Goal: Task Accomplishment & Management: Manage account settings

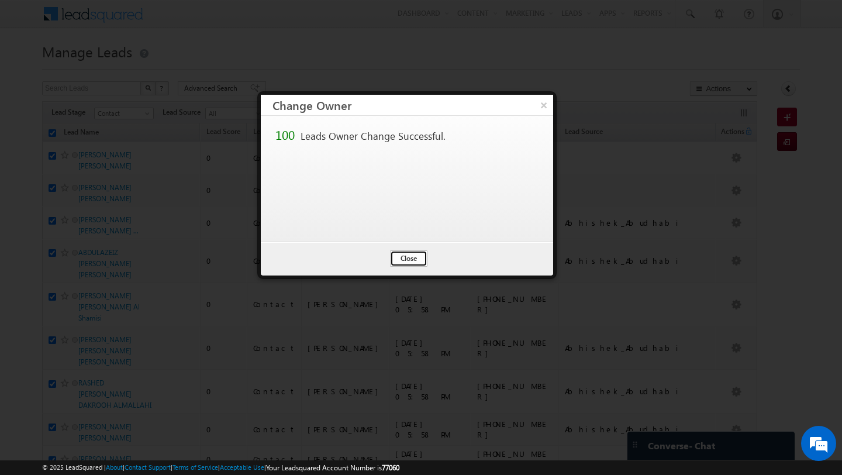
click at [402, 263] on button "Close" at bounding box center [408, 258] width 37 height 16
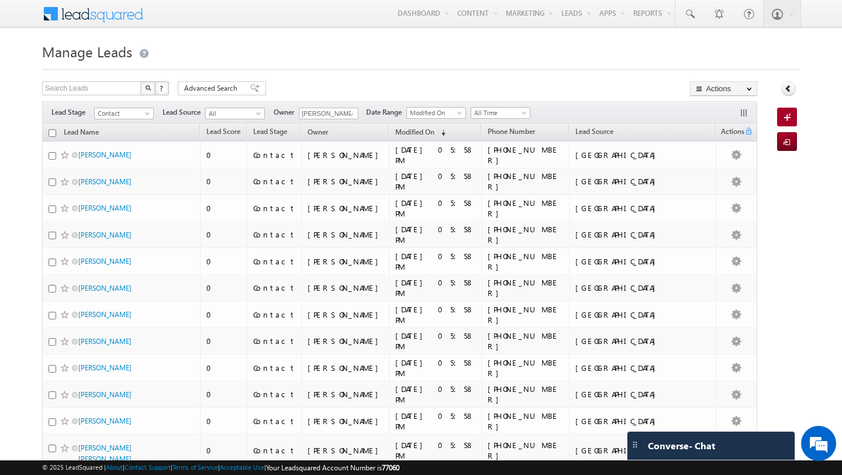
click at [54, 133] on input "checkbox" at bounding box center [53, 133] width 8 height 8
checkbox input "true"
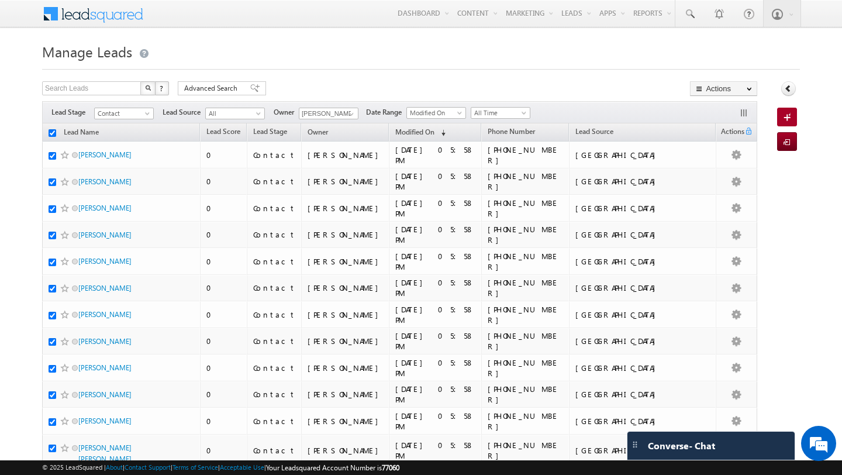
checkbox input "true"
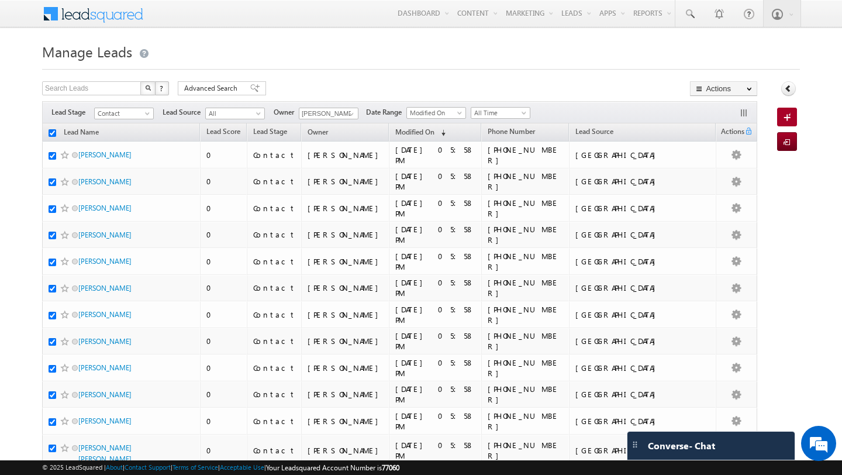
checkbox input "true"
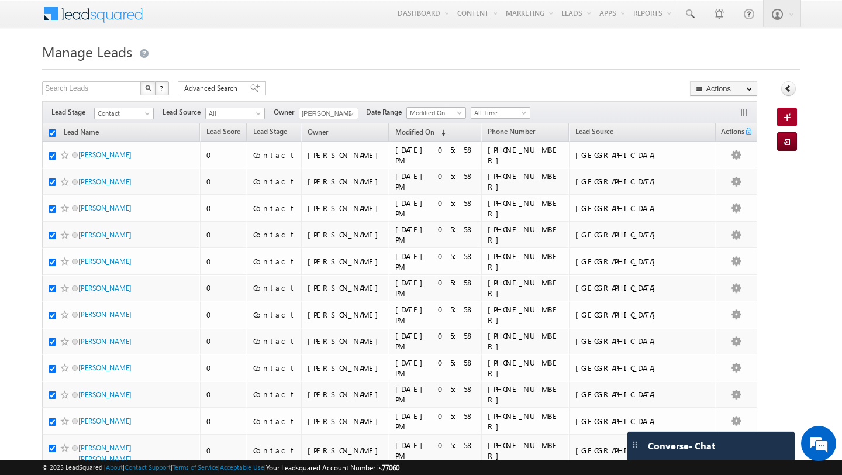
checkbox input "true"
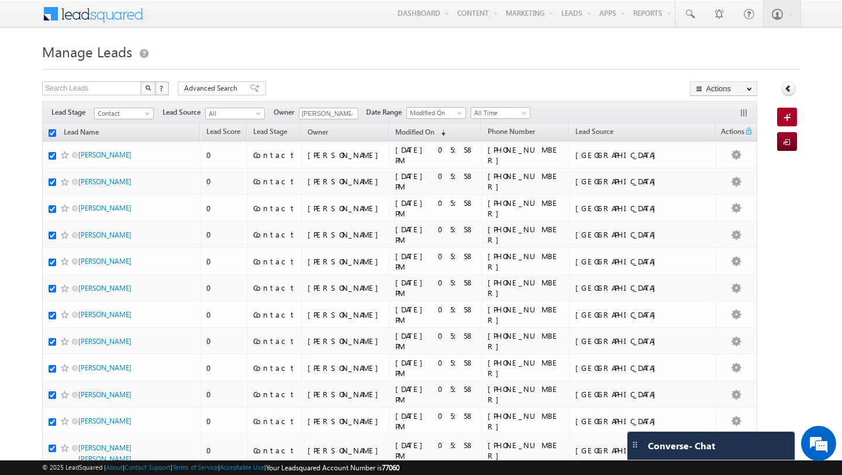
checkbox input "true"
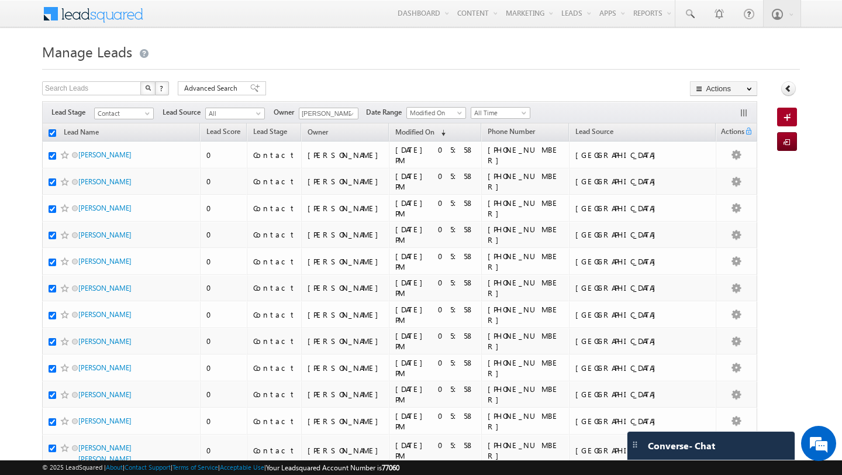
checkbox input "true"
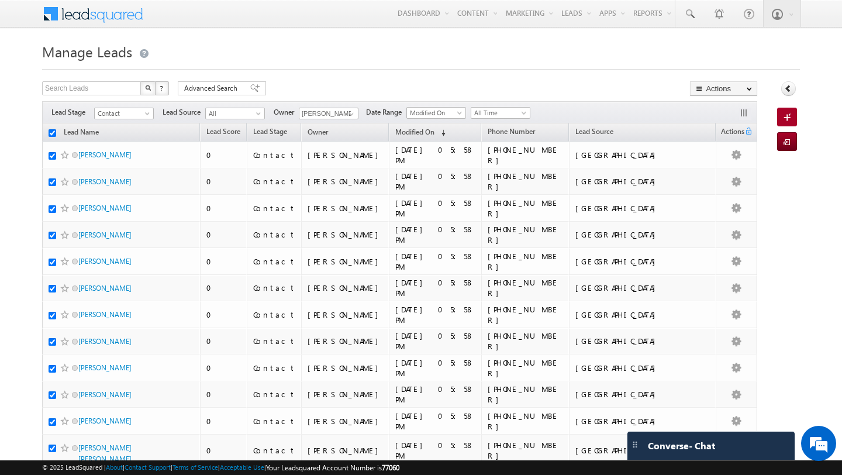
checkbox input "true"
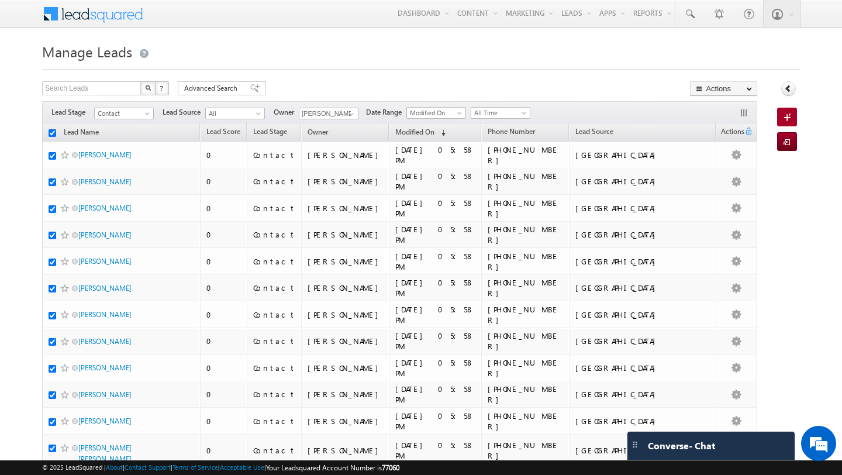
checkbox input "true"
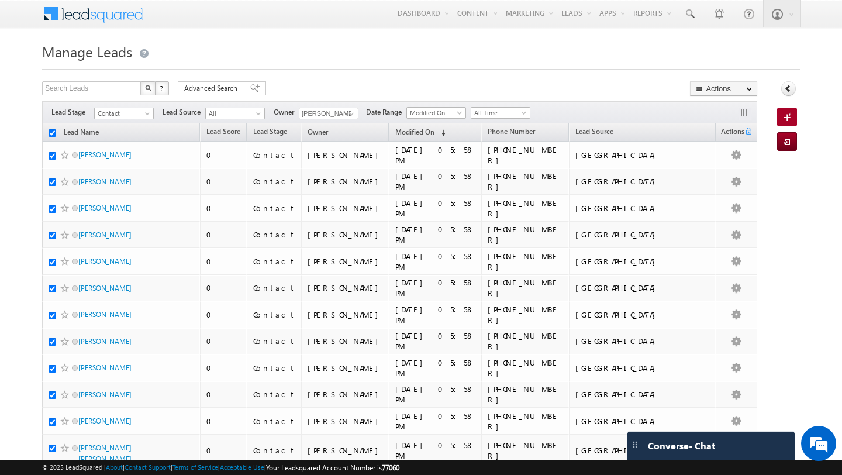
checkbox input "true"
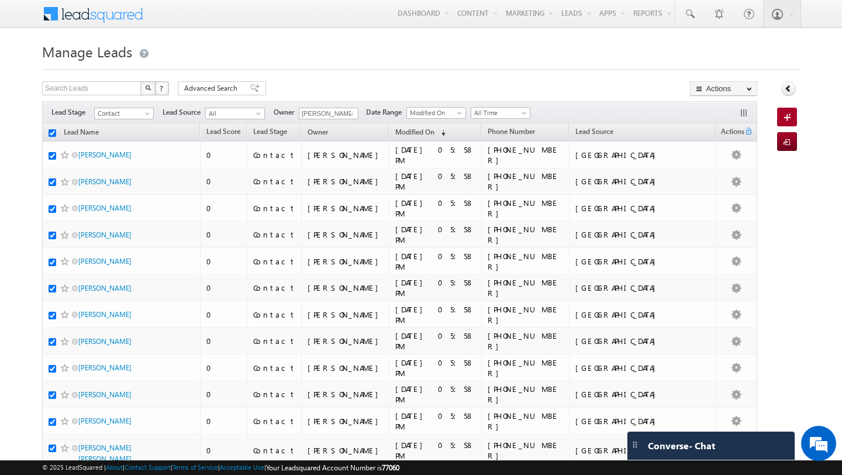
checkbox input "true"
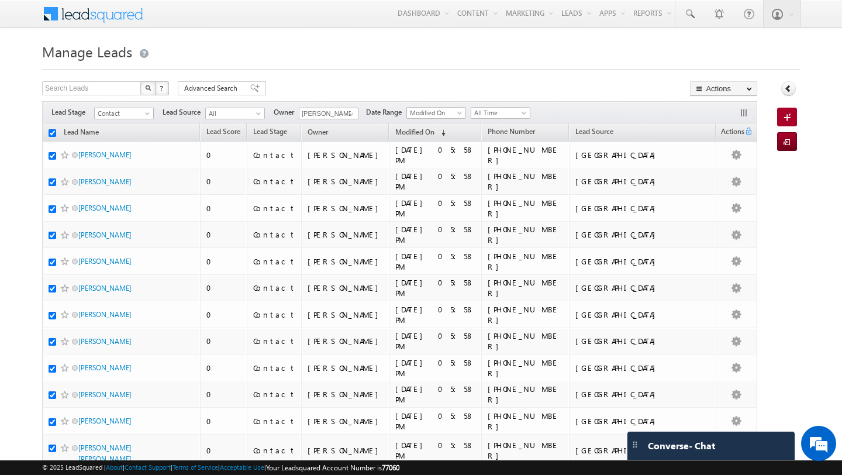
checkbox input "true"
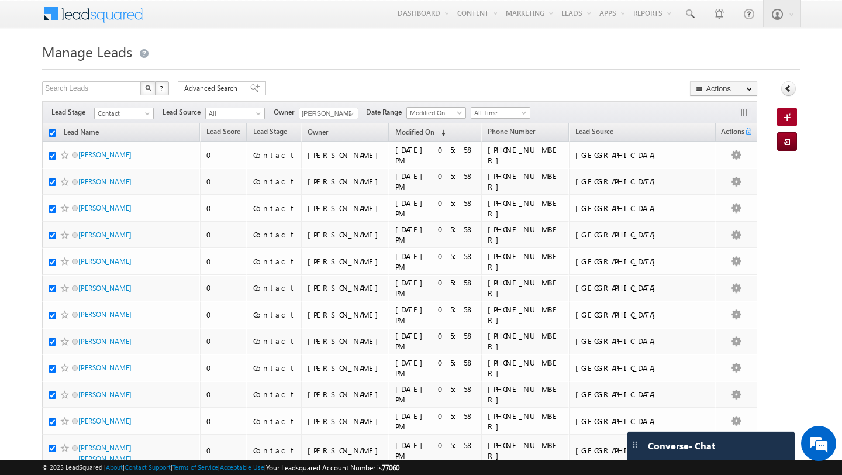
checkbox input "true"
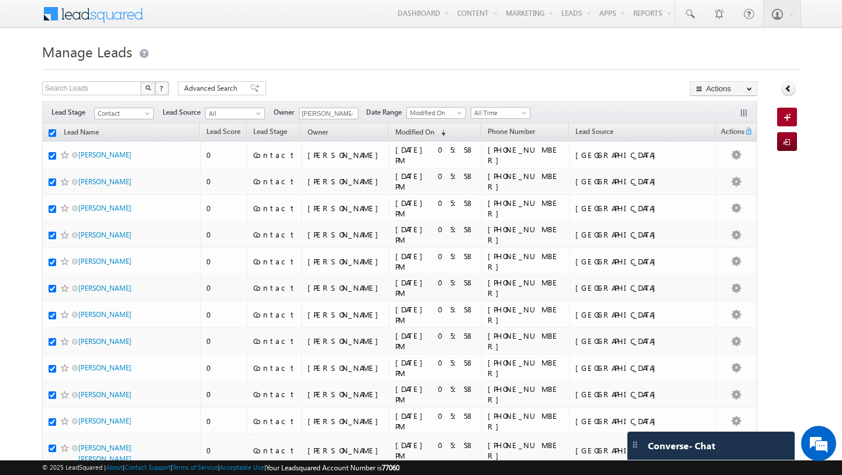
checkbox input "true"
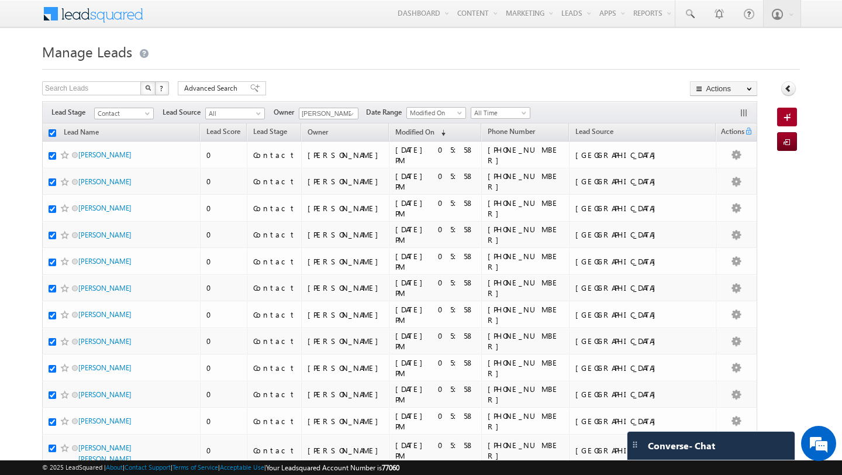
checkbox input "true"
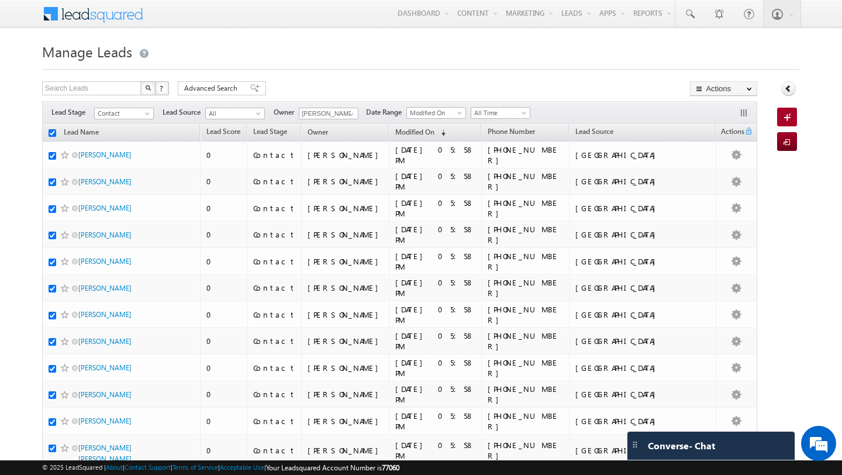
checkbox input "true"
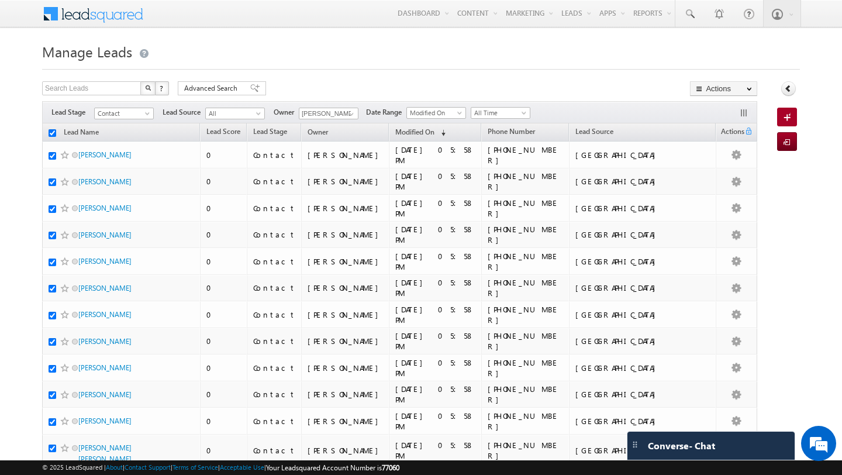
checkbox input "true"
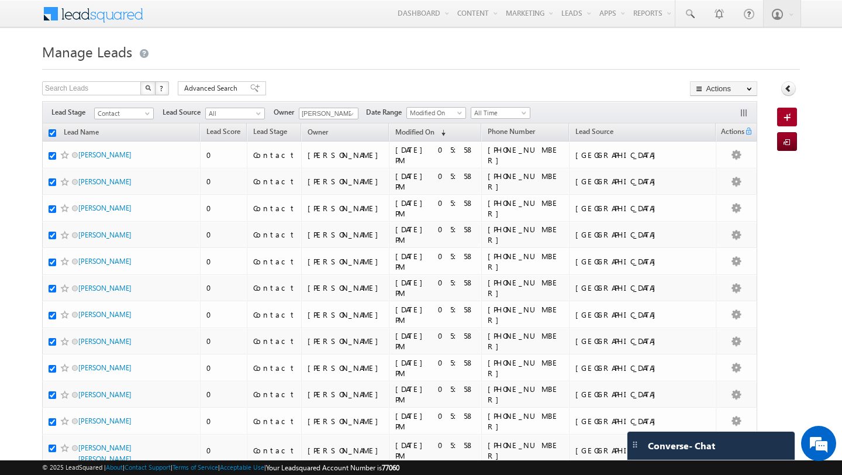
checkbox input "true"
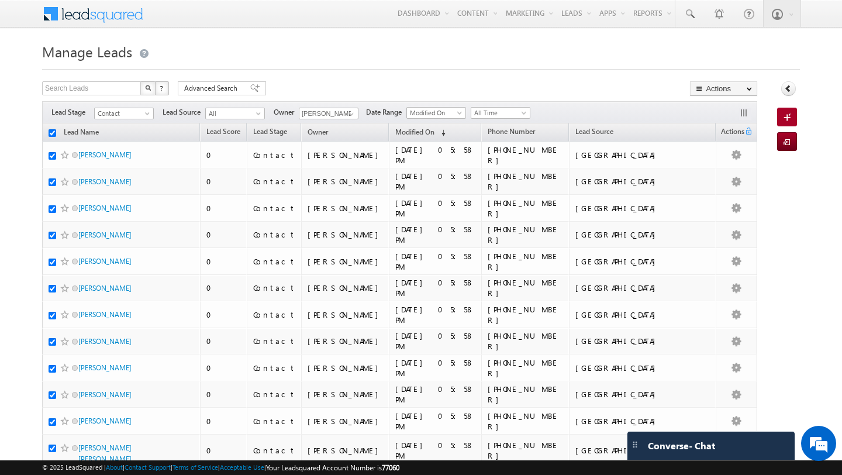
checkbox input "true"
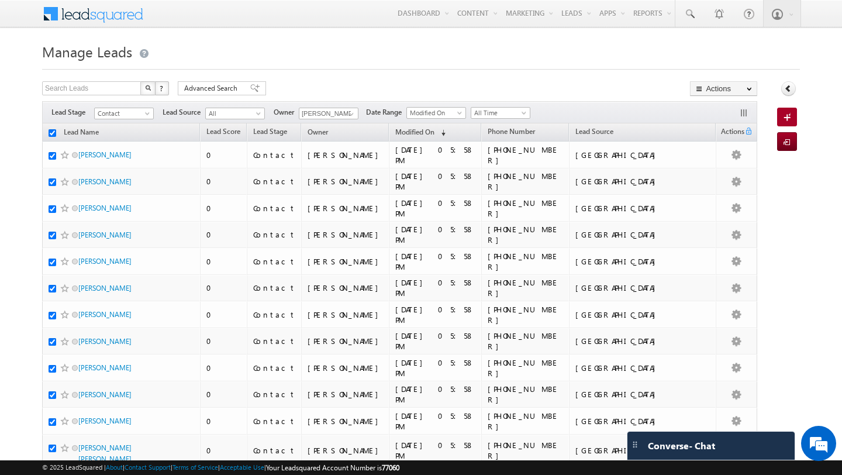
checkbox input "true"
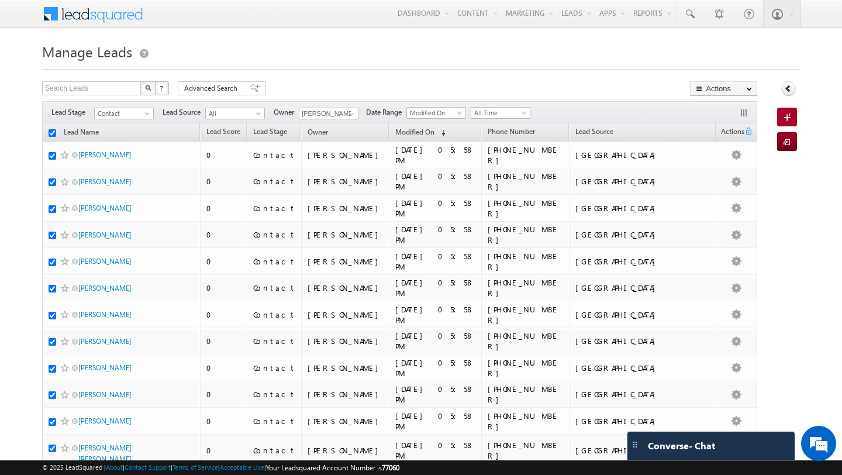
checkbox input "true"
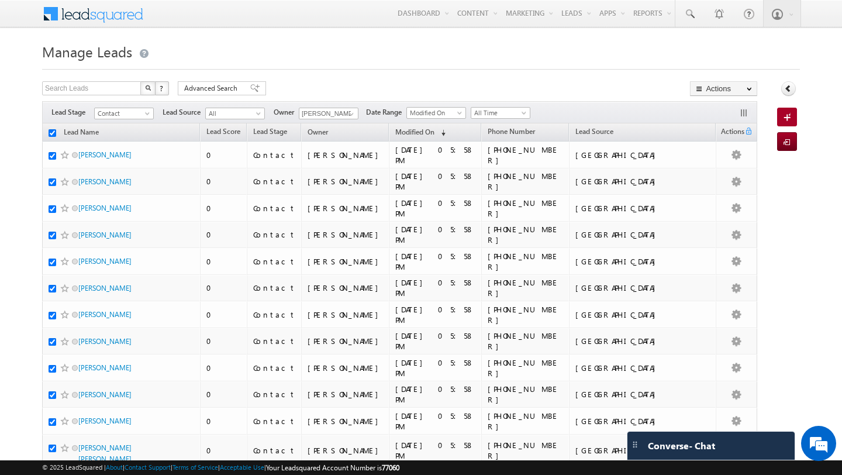
checkbox input "true"
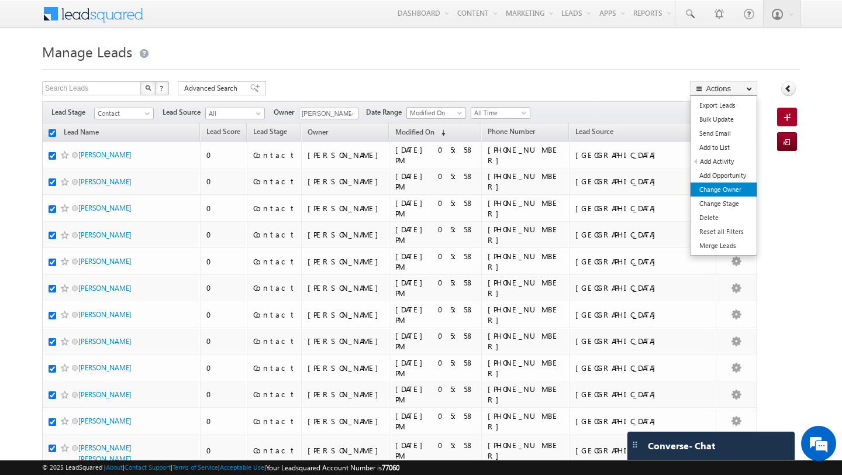
click at [712, 185] on link "Change Owner" at bounding box center [723, 189] width 66 height 14
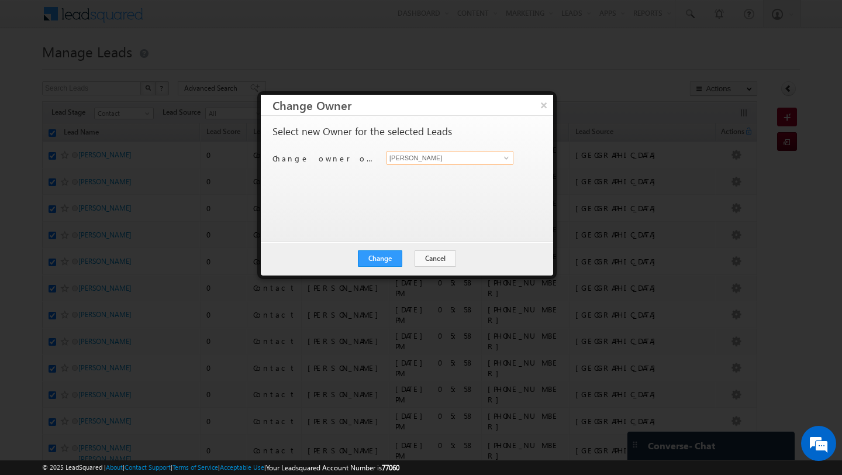
click at [414, 154] on input "[PERSON_NAME]" at bounding box center [449, 158] width 127 height 14
click at [441, 172] on link "MANISH AHIRWAR manish.ahirwar@indglobal.ae" at bounding box center [449, 176] width 127 height 22
type input "[PERSON_NAME]"
click at [381, 257] on button "Change" at bounding box center [380, 258] width 44 height 16
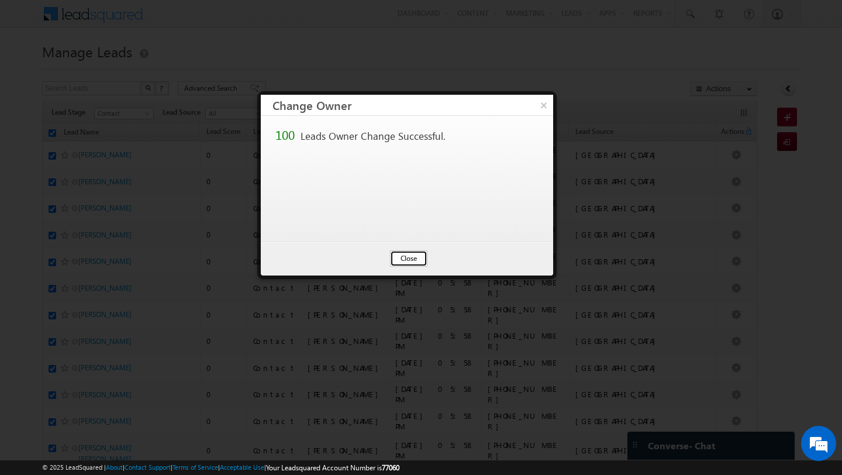
click at [417, 258] on button "Close" at bounding box center [408, 258] width 37 height 16
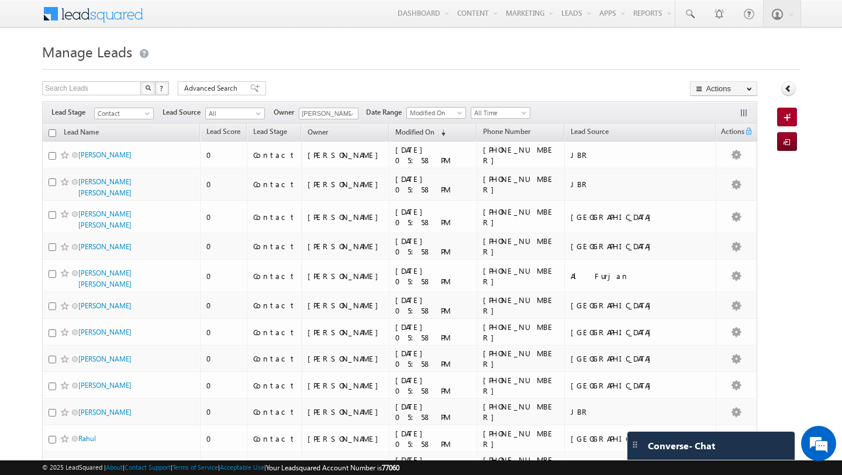
click at [52, 132] on input "checkbox" at bounding box center [53, 133] width 8 height 8
checkbox input "true"
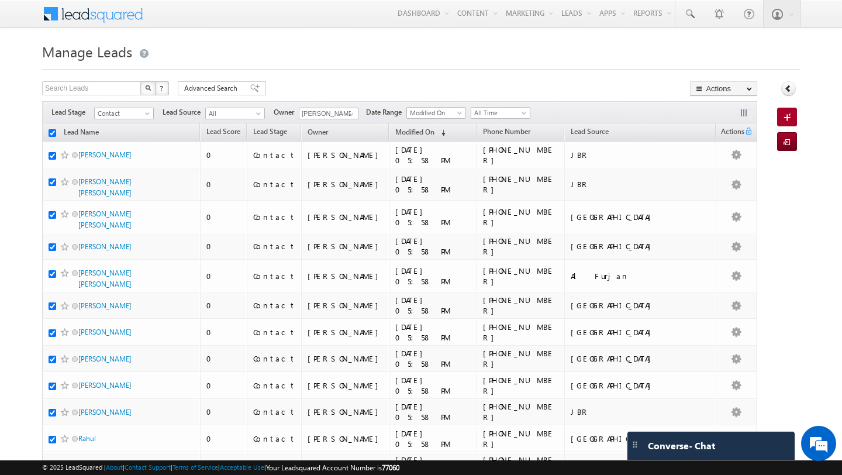
checkbox input "true"
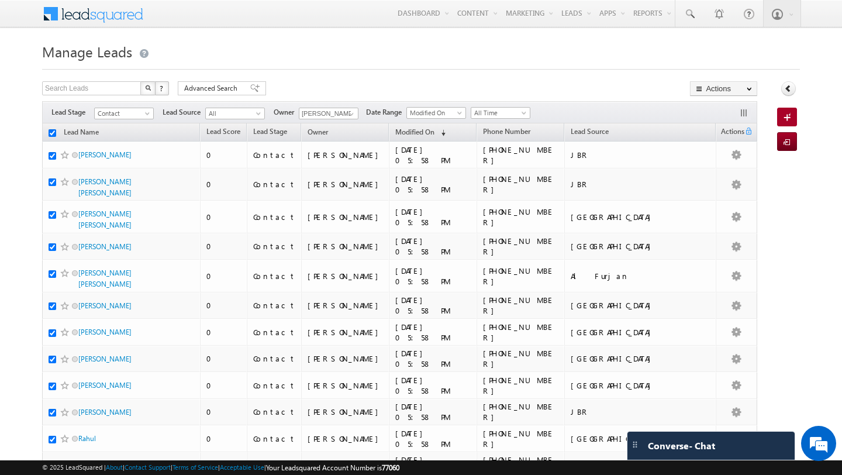
checkbox input "true"
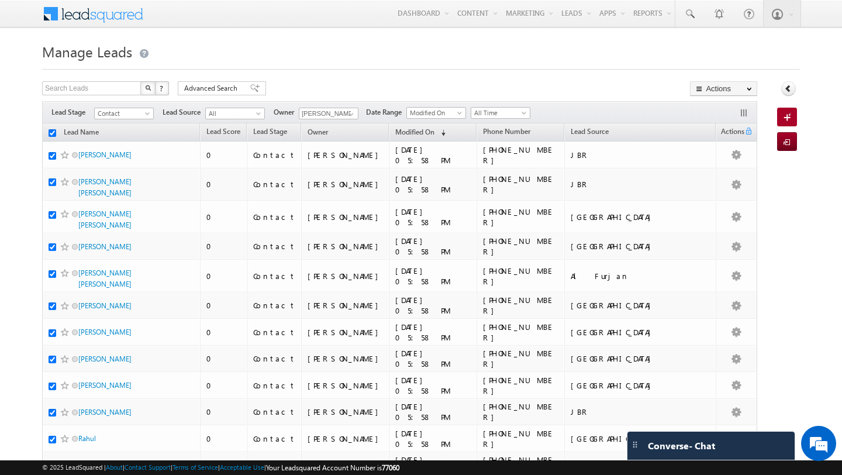
checkbox input "true"
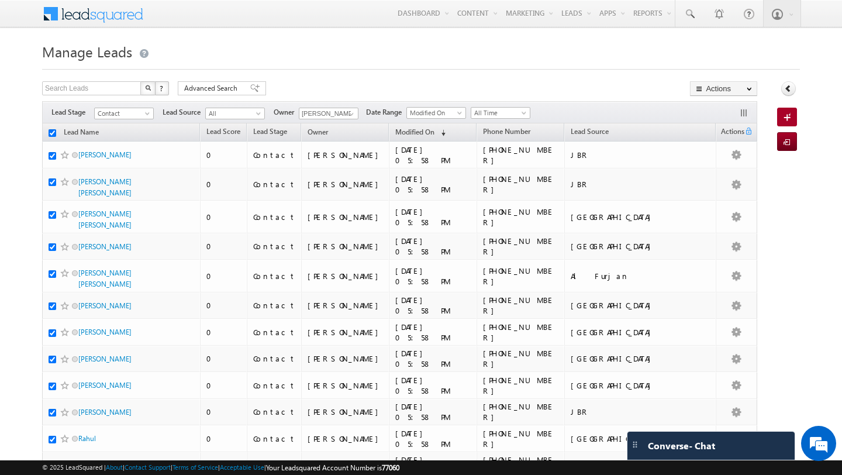
checkbox input "true"
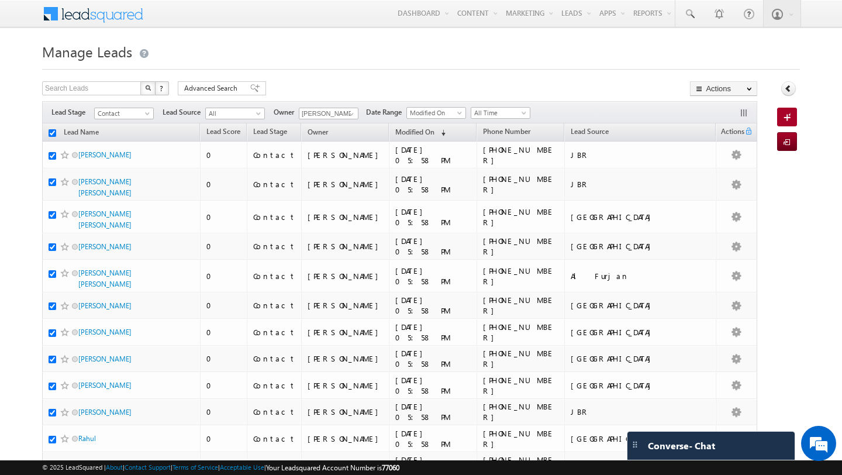
checkbox input "true"
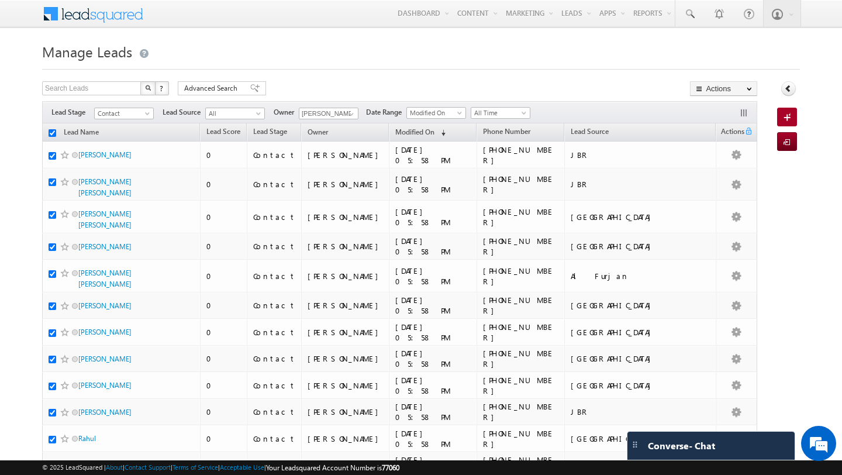
checkbox input "true"
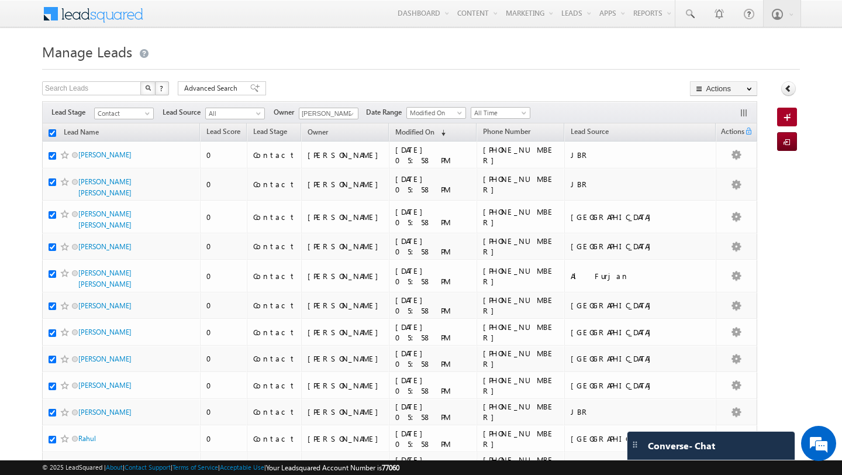
checkbox input "true"
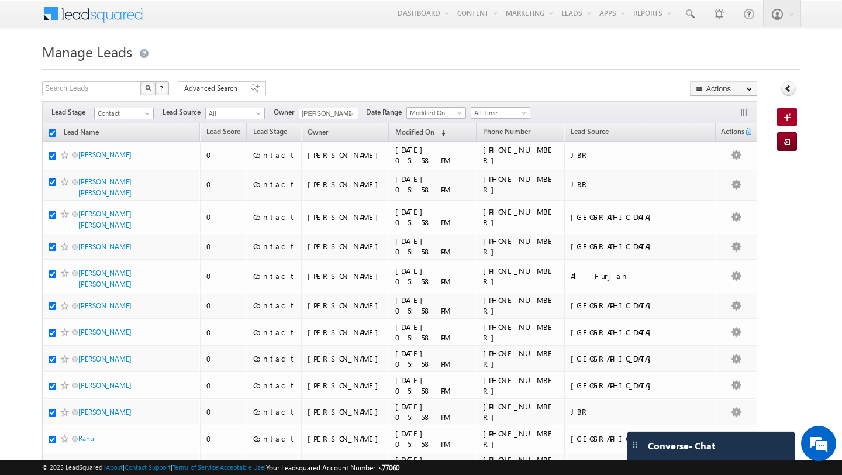
checkbox input "true"
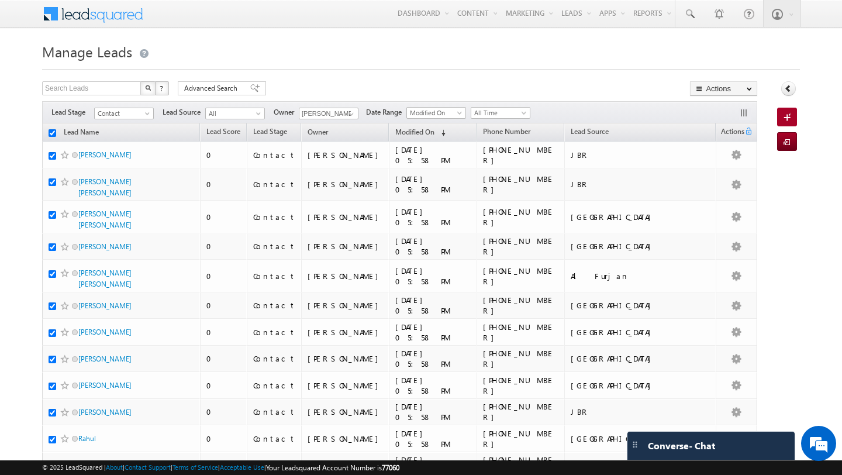
checkbox input "true"
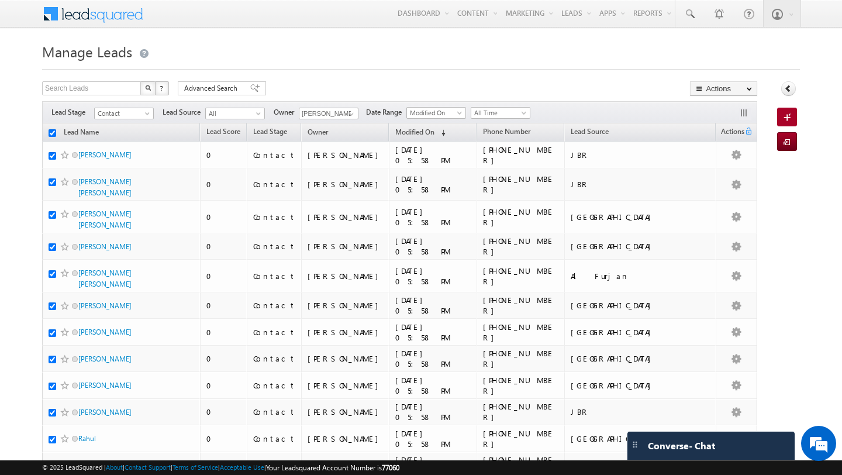
checkbox input "true"
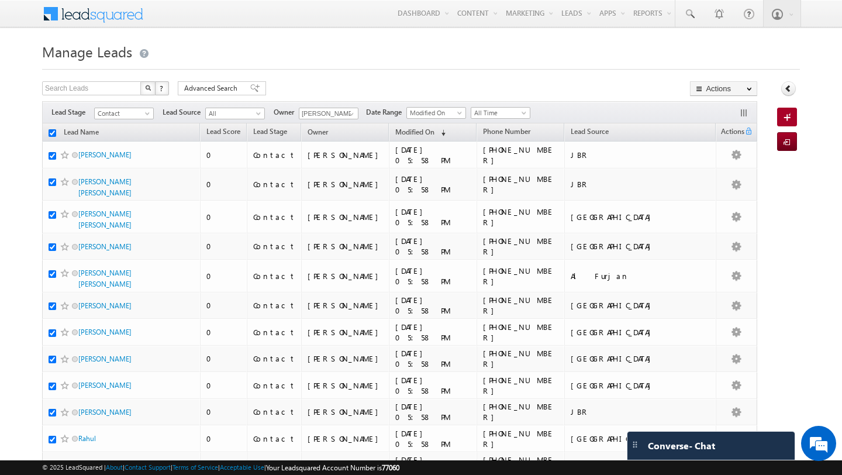
checkbox input "true"
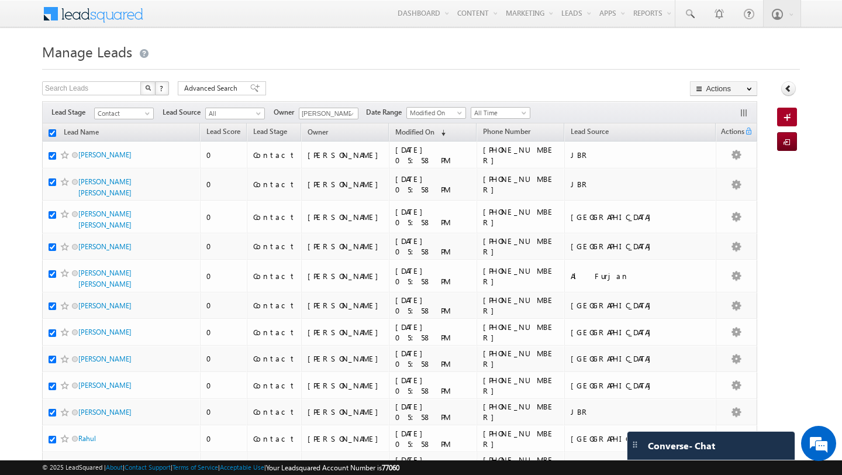
checkbox input "true"
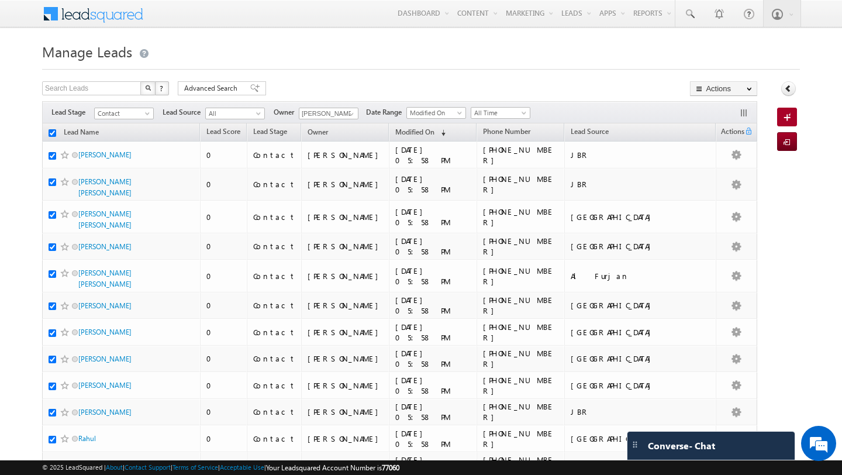
checkbox input "true"
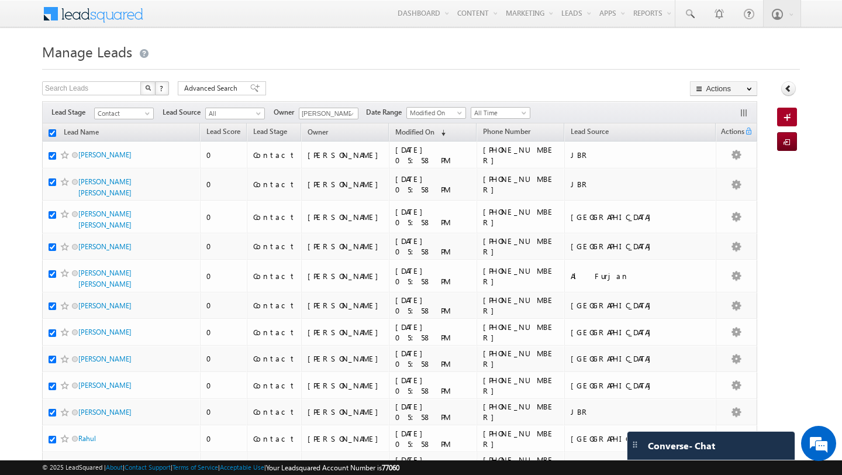
checkbox input "true"
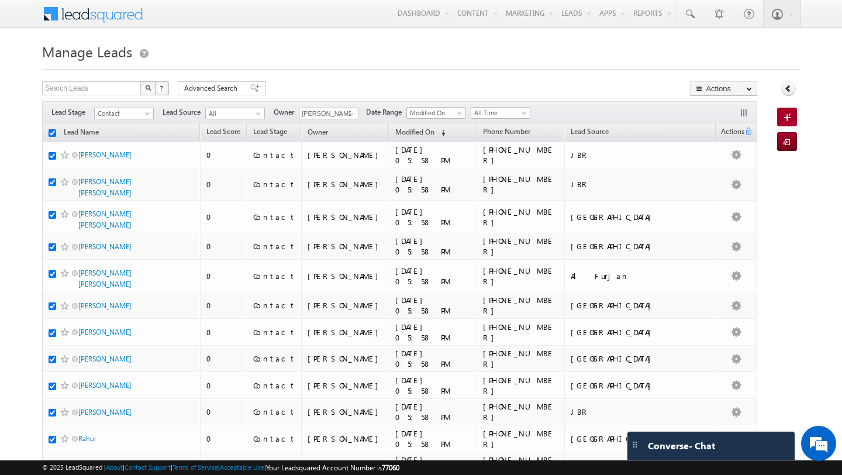
checkbox input "true"
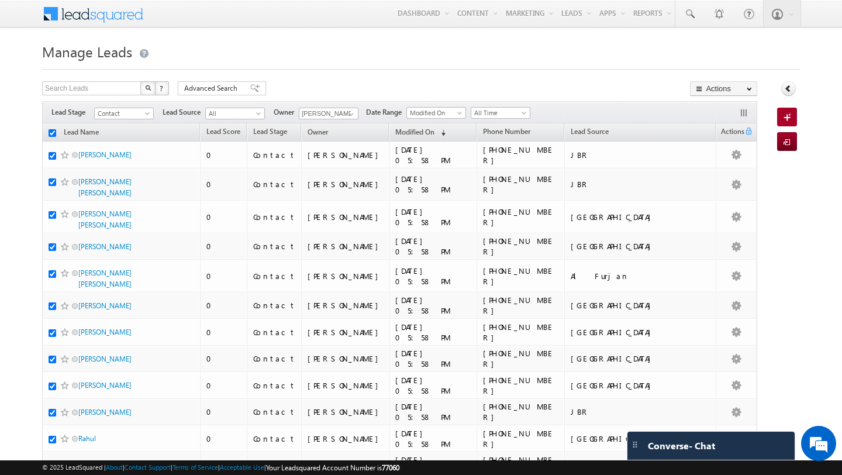
checkbox input "true"
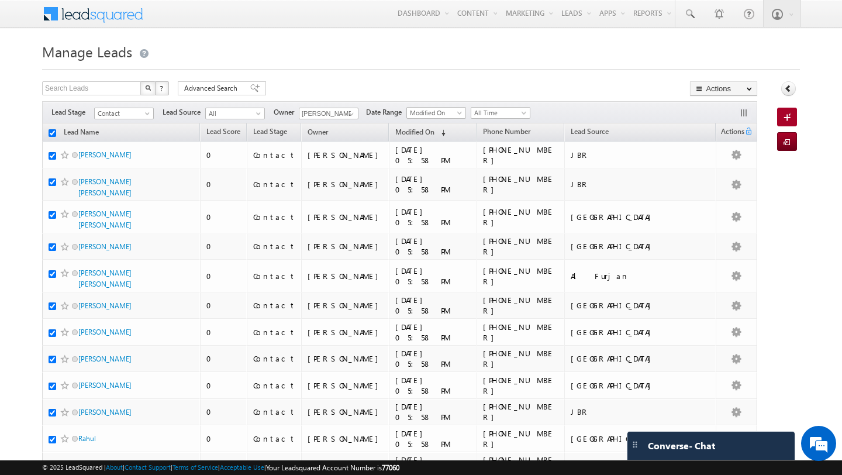
checkbox input "true"
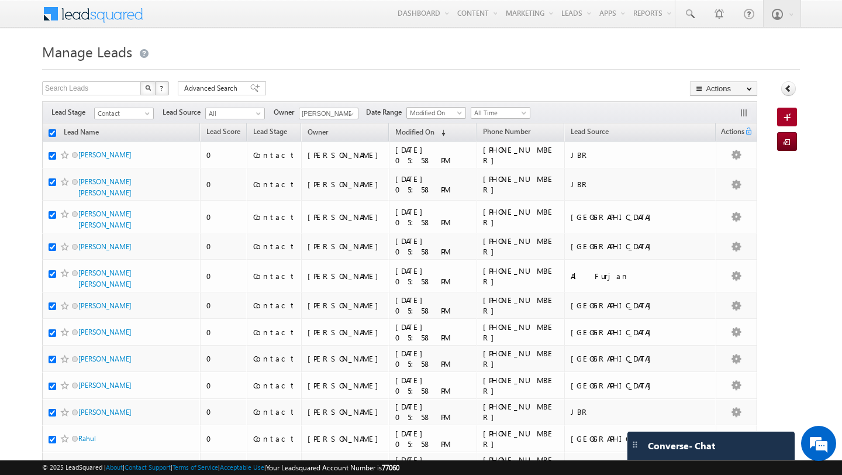
checkbox input "true"
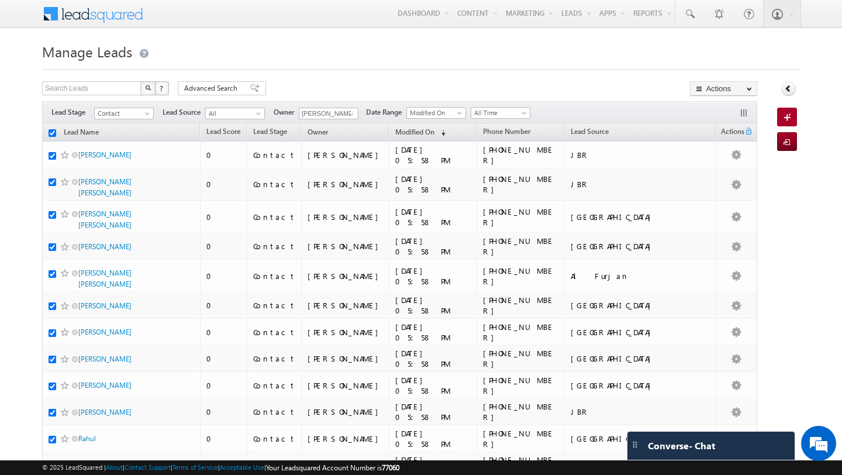
checkbox input "true"
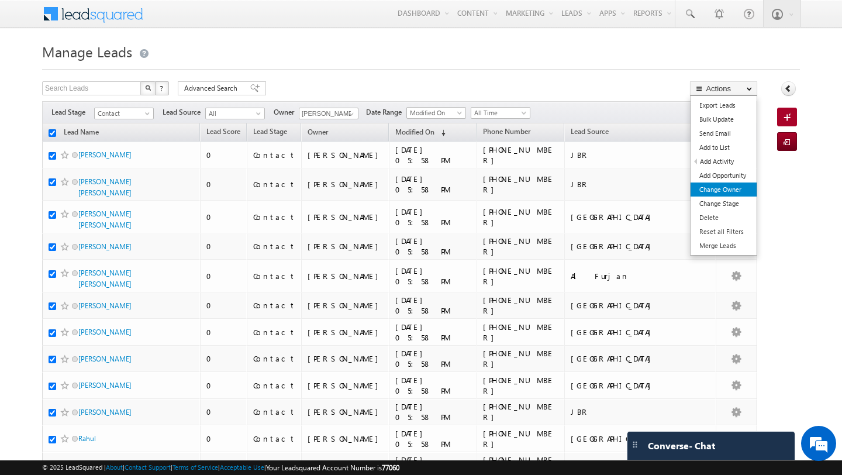
click at [710, 185] on link "Change Owner" at bounding box center [723, 189] width 66 height 14
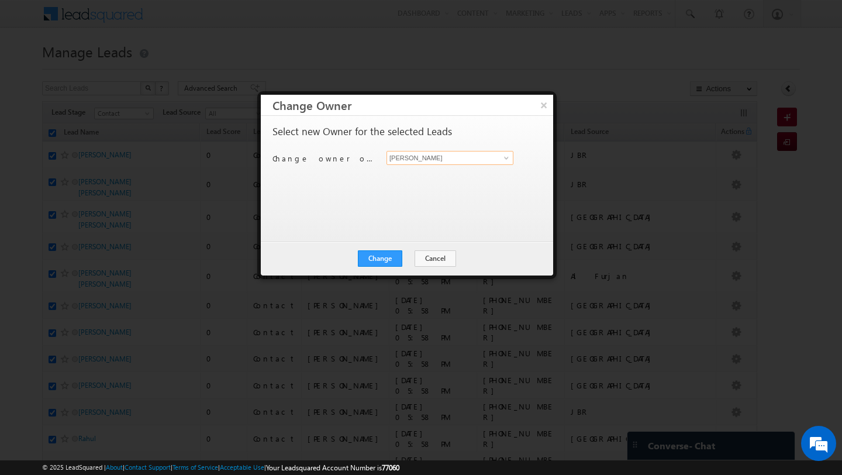
click at [407, 160] on input "[PERSON_NAME]" at bounding box center [449, 158] width 127 height 14
click at [424, 175] on link "Nilesh Kalal nilesh.kalal@indglobal.ae" at bounding box center [449, 176] width 127 height 22
click at [399, 257] on button "Change" at bounding box center [380, 258] width 44 height 16
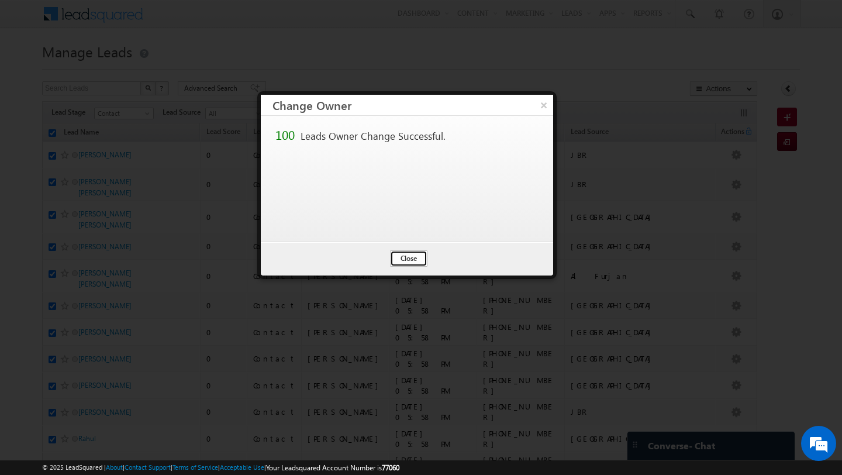
click at [407, 255] on button "Close" at bounding box center [408, 258] width 37 height 16
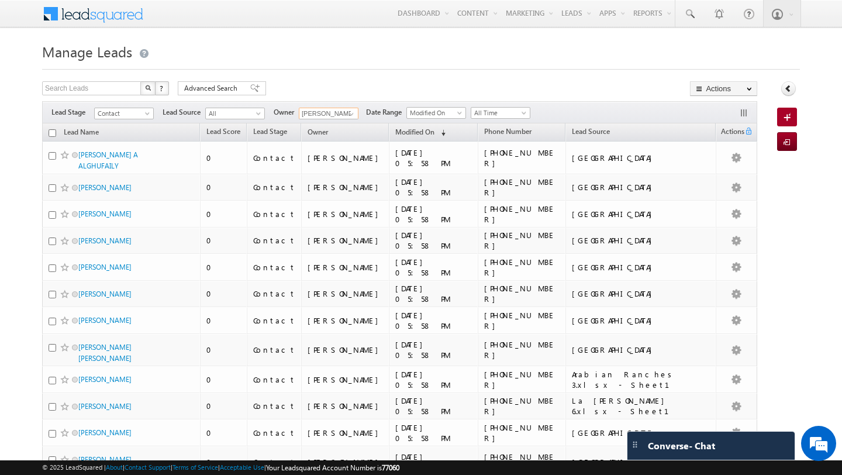
click at [334, 117] on input "[PERSON_NAME]" at bounding box center [329, 114] width 60 height 12
click at [348, 113] on span at bounding box center [351, 113] width 9 height 9
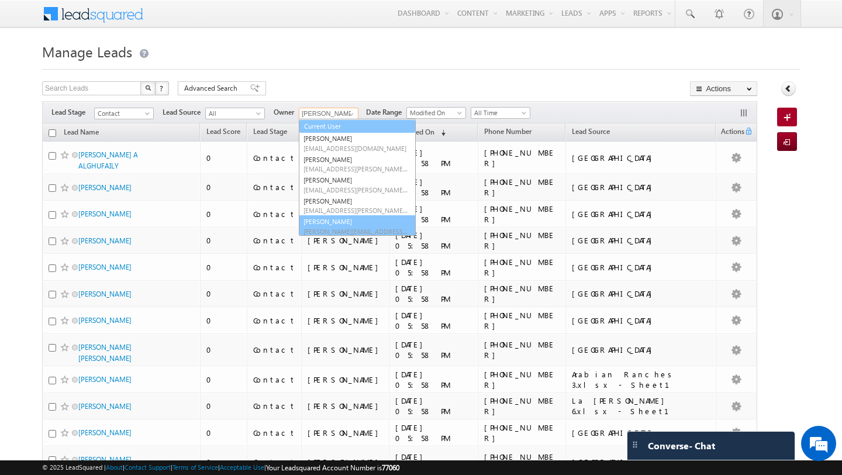
scroll to position [12, 0]
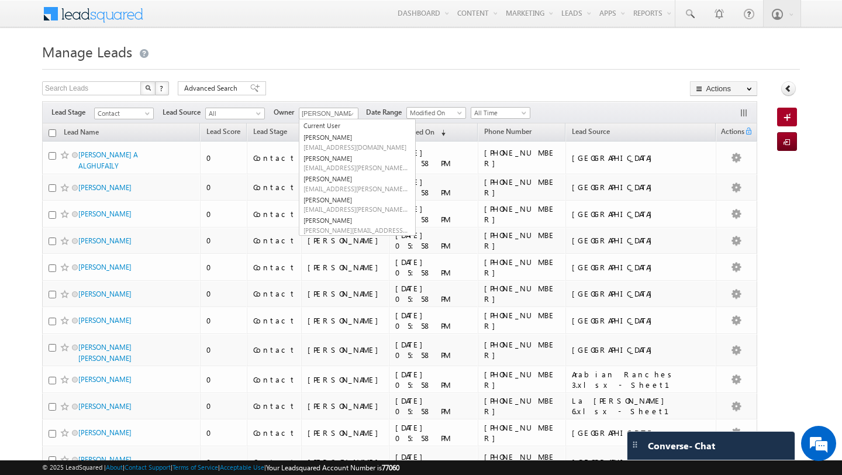
click at [358, 61] on h1 "Manage Leads" at bounding box center [421, 50] width 758 height 23
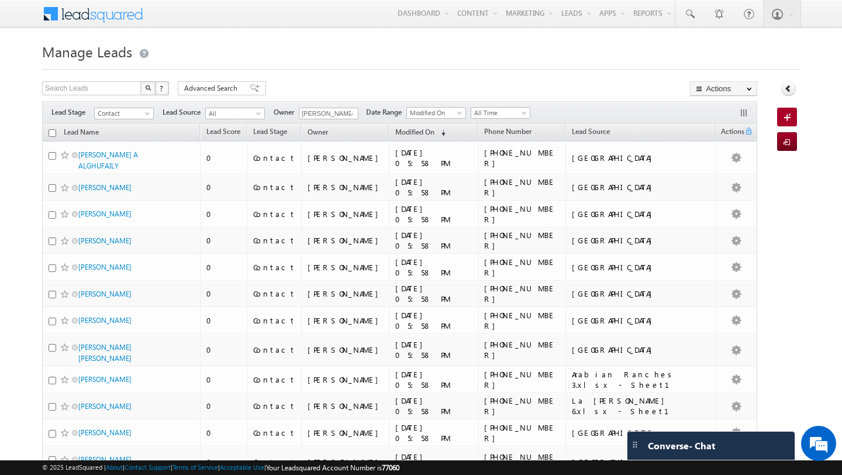
click at [51, 130] on input "checkbox" at bounding box center [53, 133] width 8 height 8
checkbox input "true"
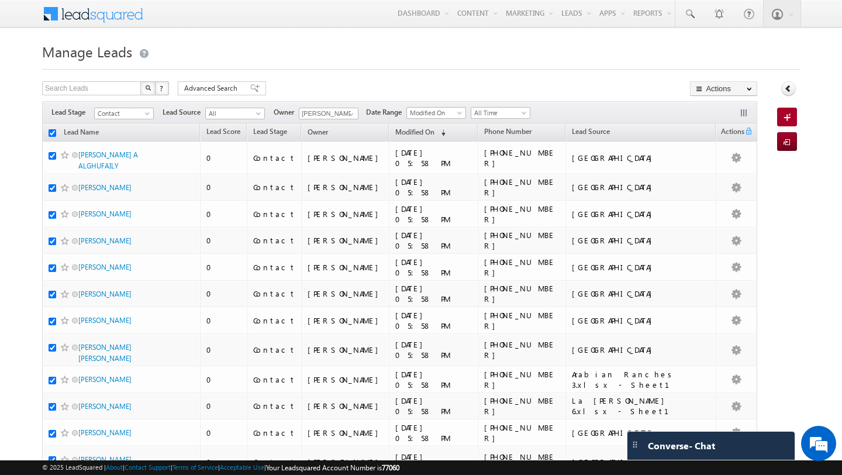
checkbox input "true"
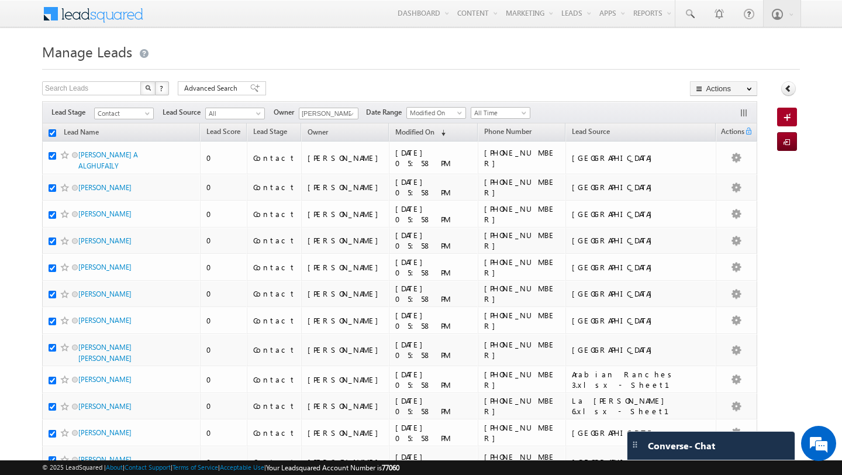
checkbox input "true"
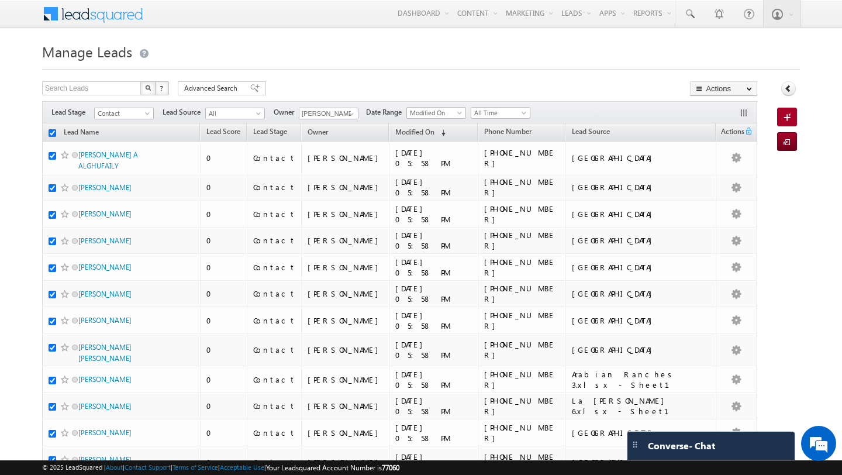
checkbox input "true"
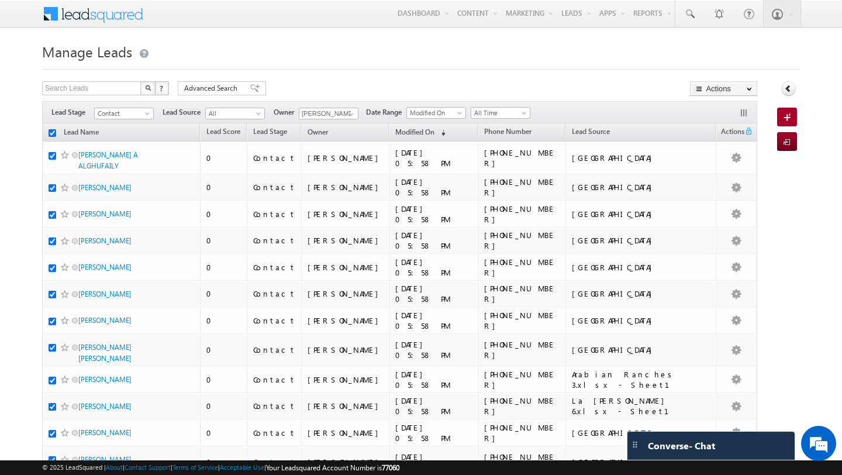
checkbox input "true"
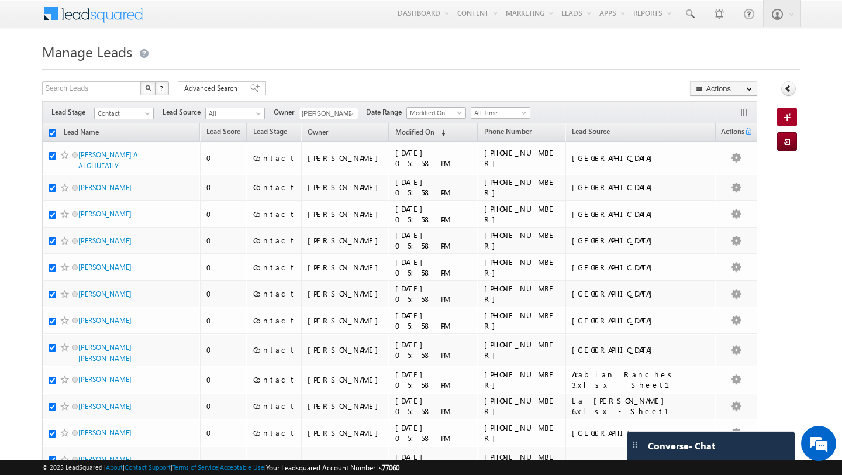
checkbox input "true"
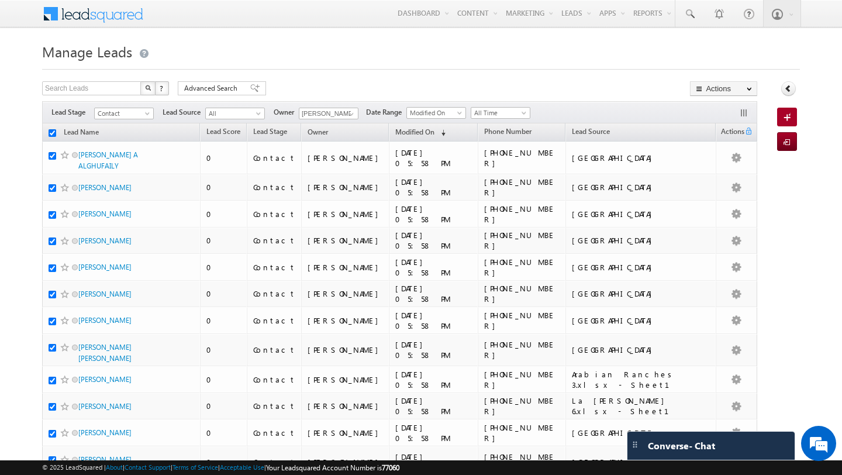
checkbox input "true"
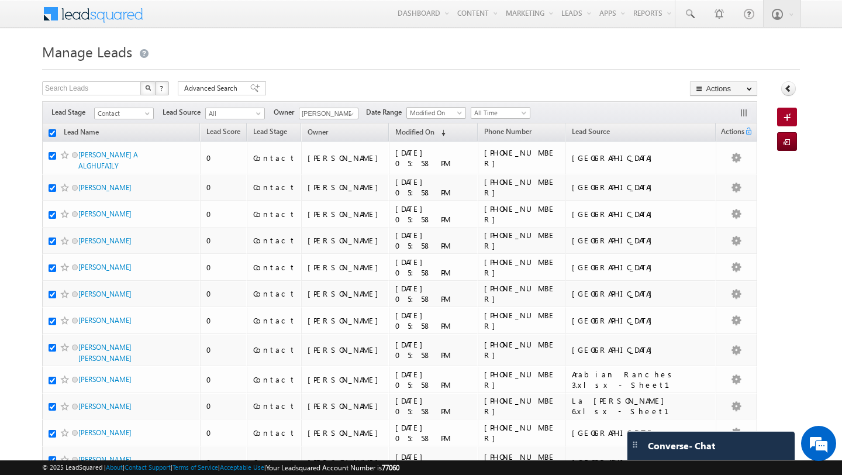
checkbox input "true"
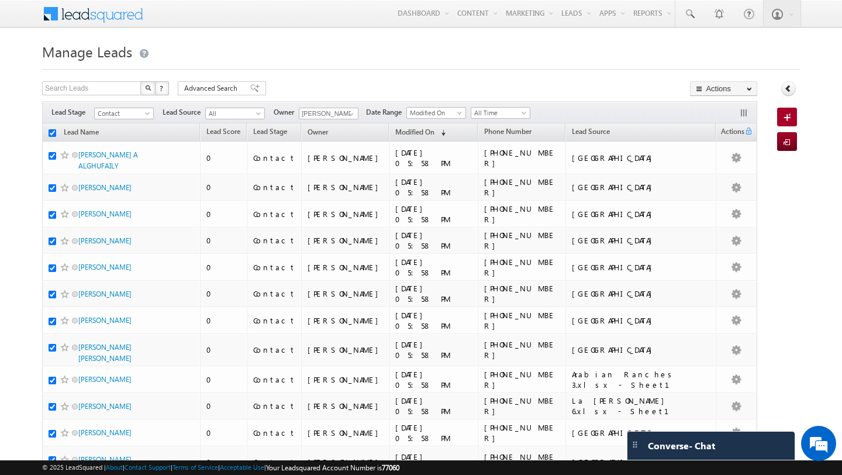
checkbox input "true"
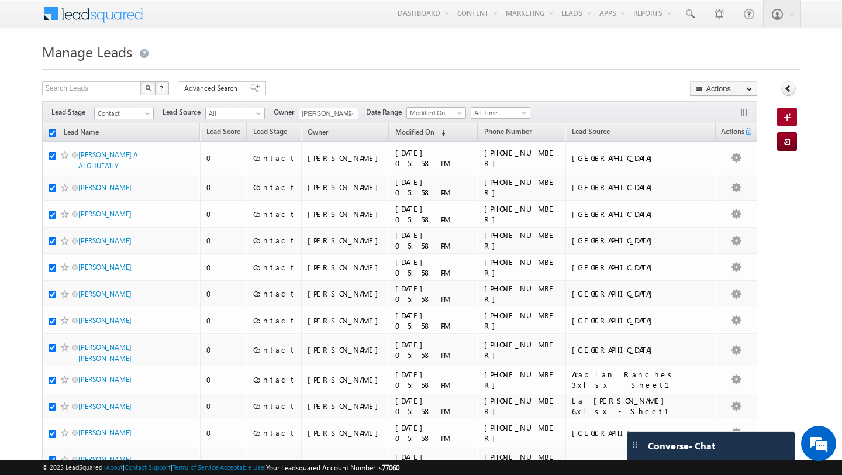
checkbox input "true"
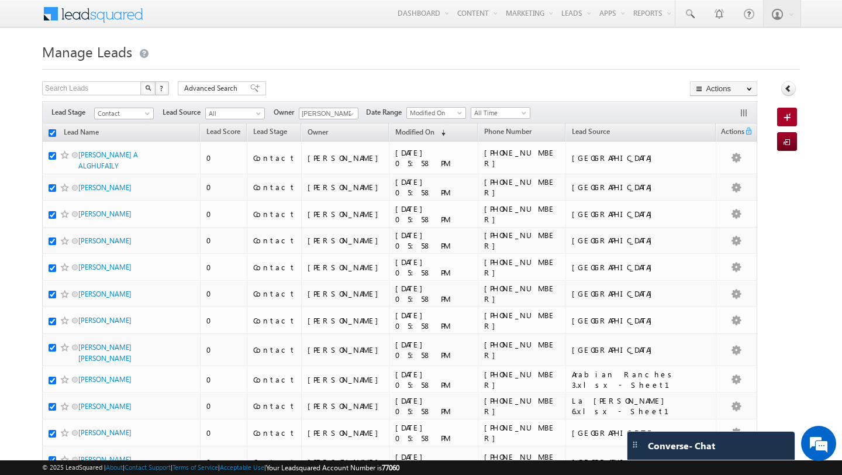
checkbox input "true"
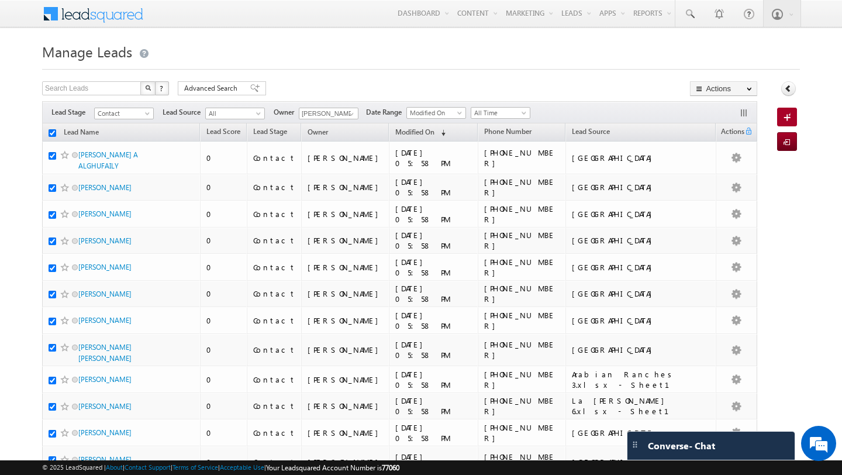
checkbox input "true"
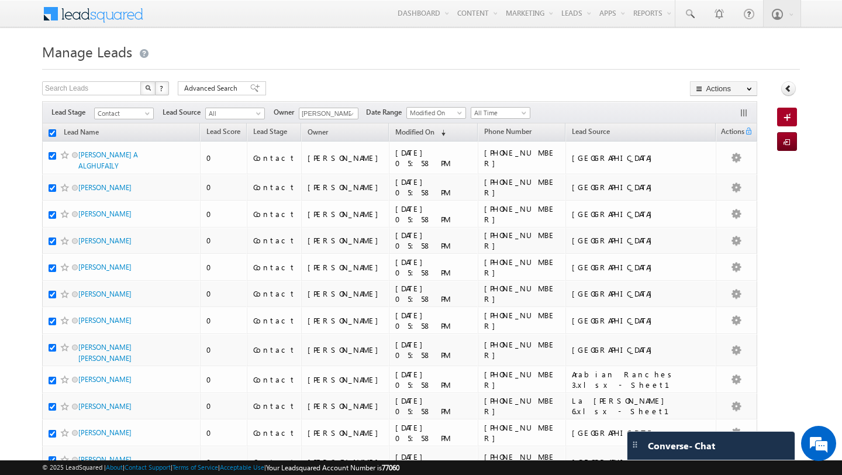
checkbox input "true"
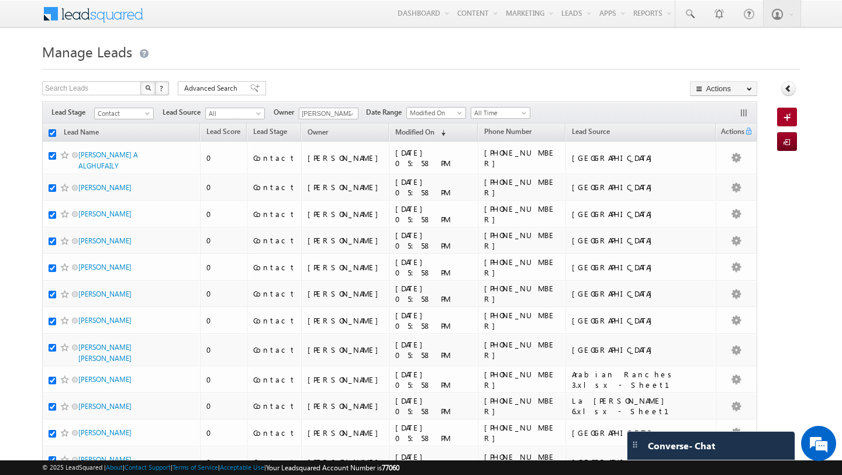
checkbox input "true"
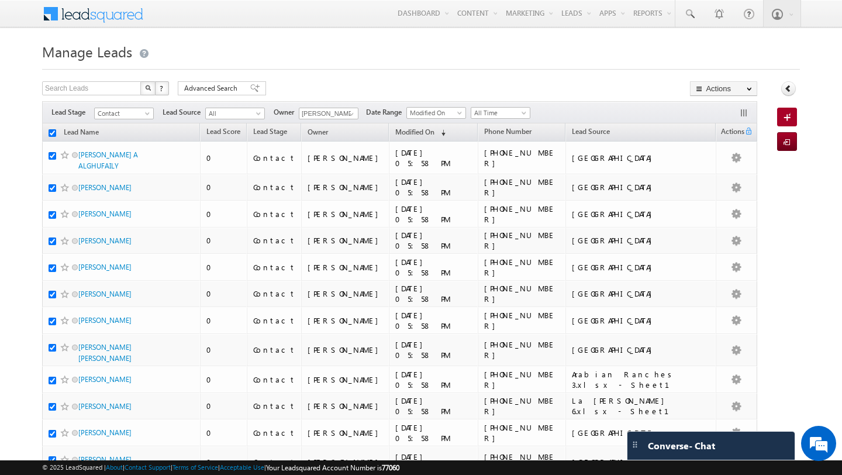
checkbox input "true"
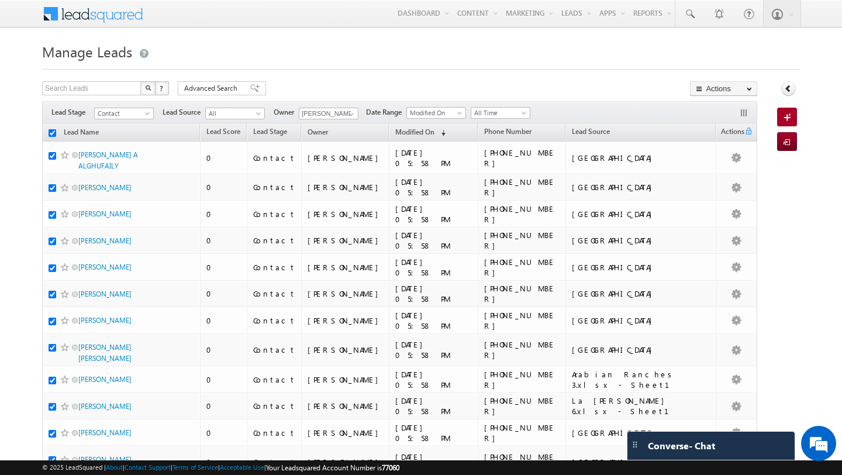
checkbox input "true"
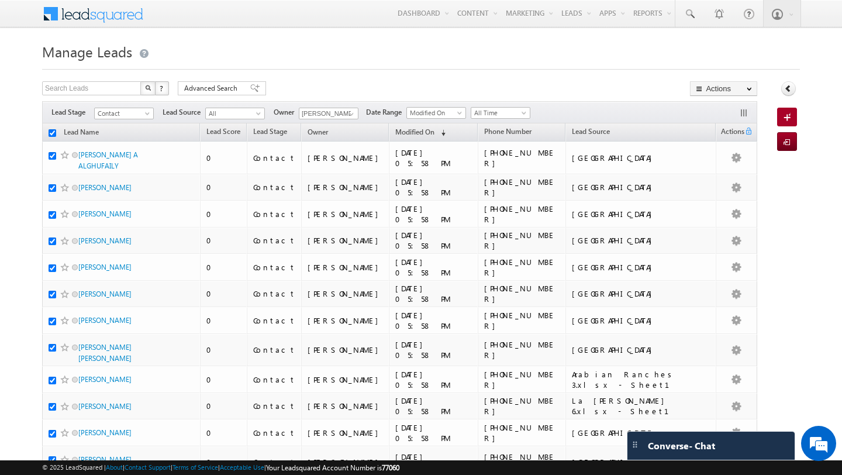
checkbox input "true"
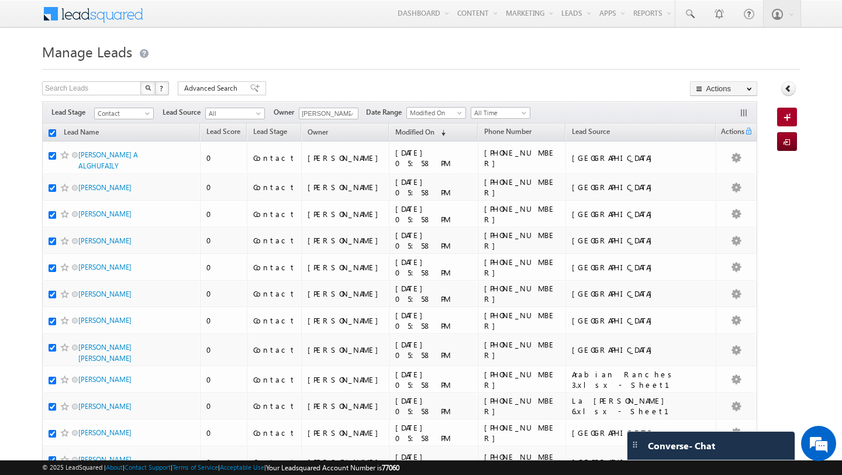
checkbox input "true"
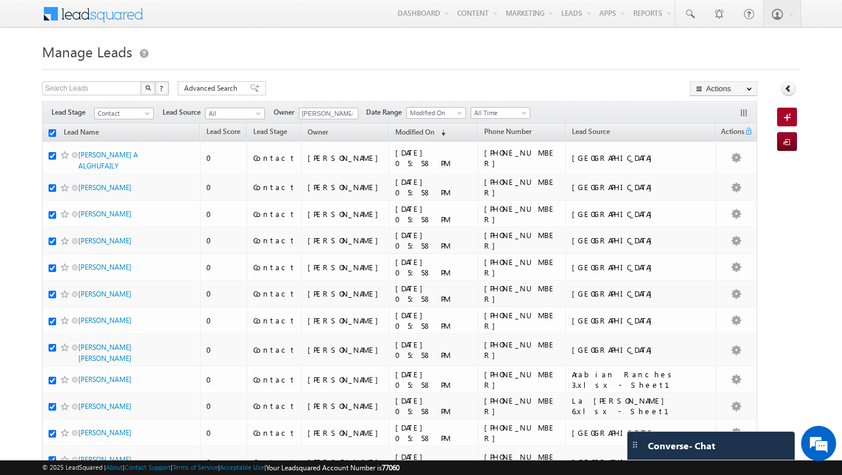
checkbox input "true"
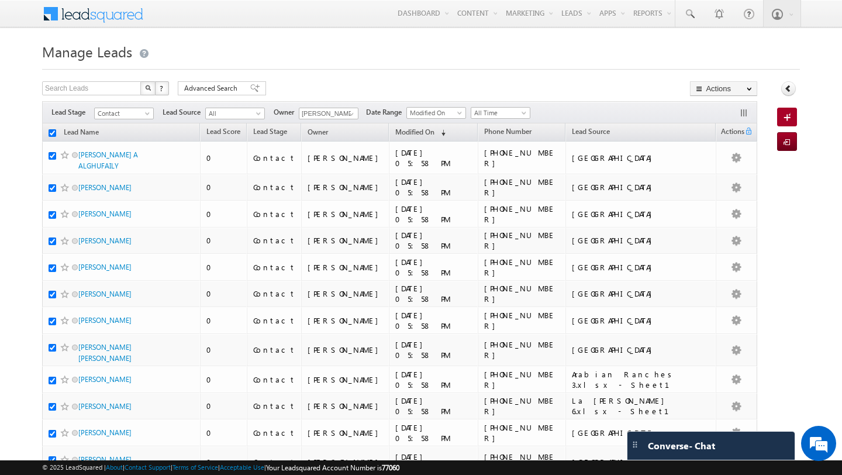
checkbox input "true"
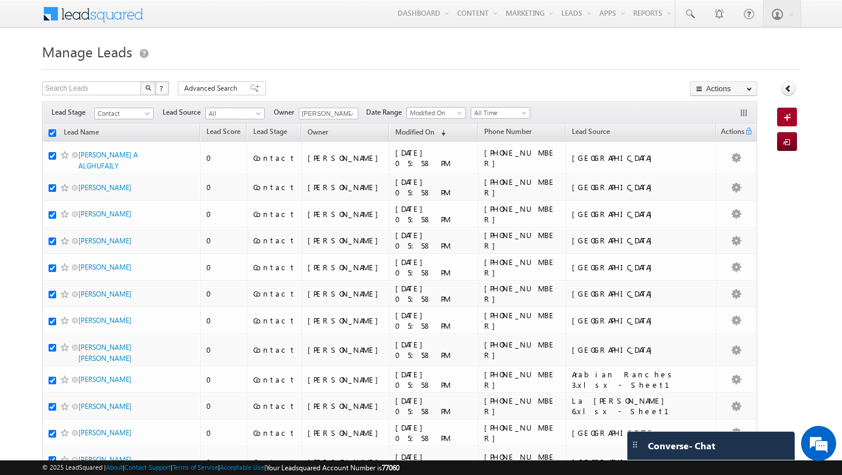
checkbox input "true"
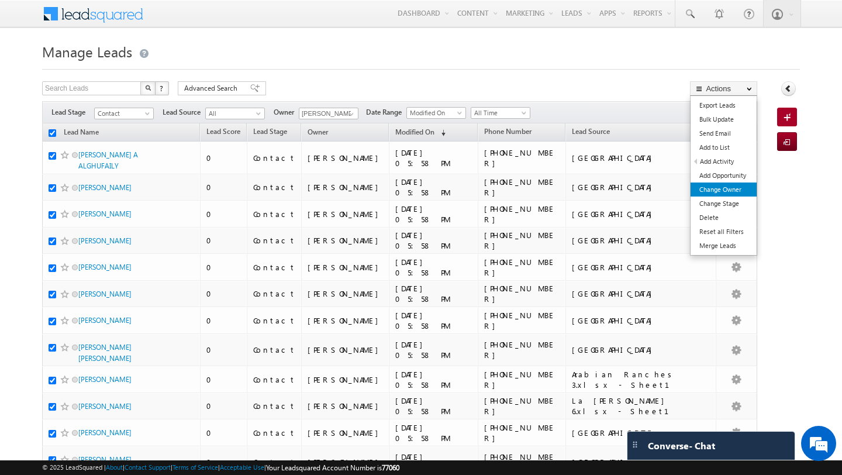
click at [718, 192] on link "Change Owner" at bounding box center [723, 189] width 66 height 14
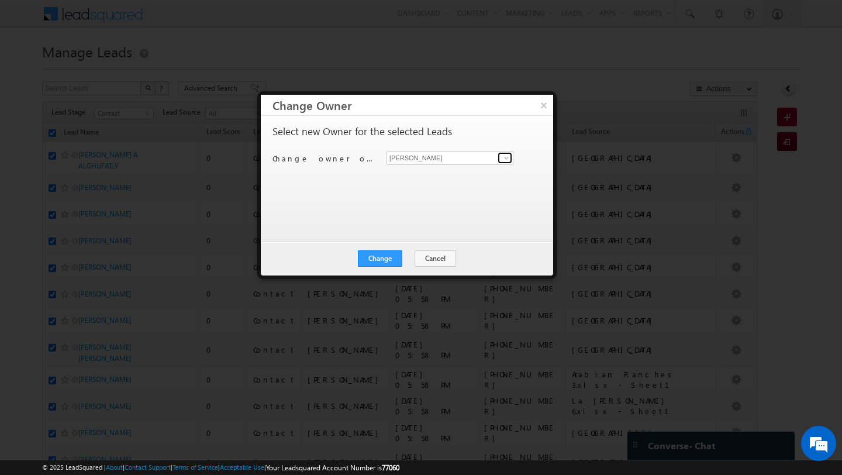
click at [510, 157] on span at bounding box center [506, 157] width 9 height 9
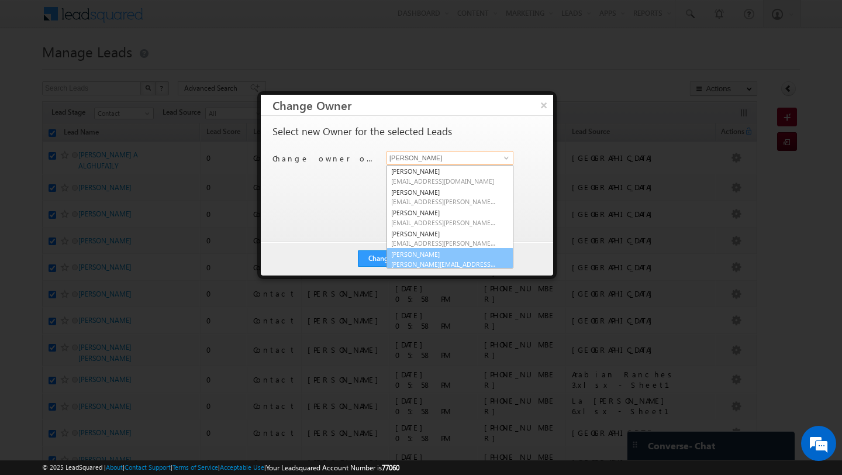
scroll to position [2, 0]
click at [434, 250] on link "[PERSON_NAME] [PERSON_NAME][EMAIL_ADDRESS][PERSON_NAME][DOMAIN_NAME]" at bounding box center [449, 257] width 127 height 22
type input "[PERSON_NAME]"
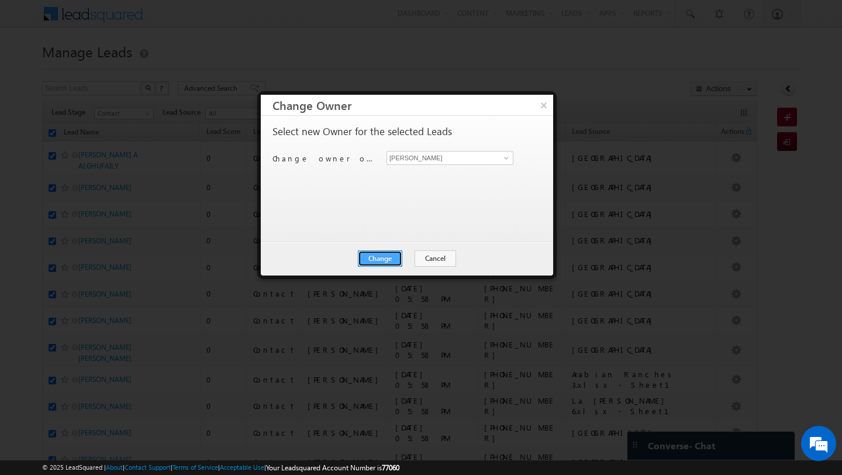
click at [394, 255] on button "Change" at bounding box center [380, 258] width 44 height 16
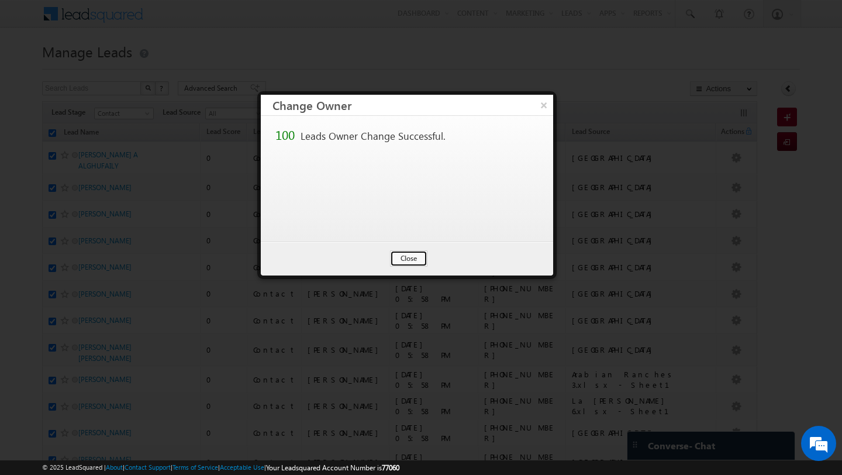
click at [394, 255] on button "Close" at bounding box center [408, 258] width 37 height 16
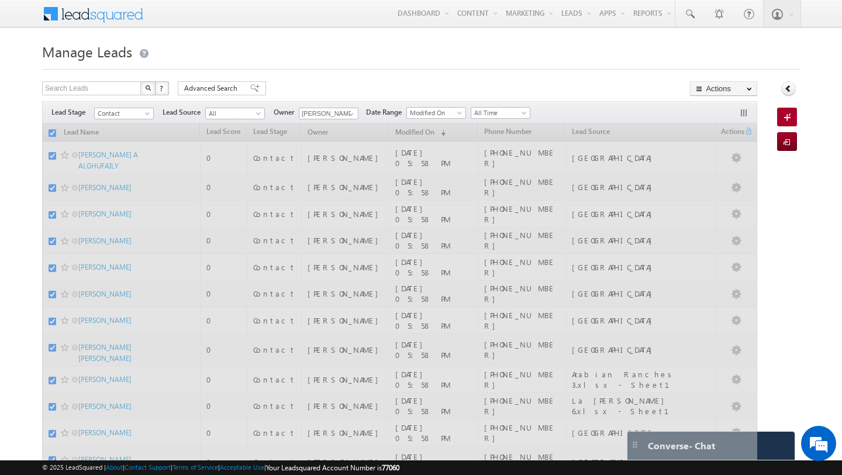
checkbox input "false"
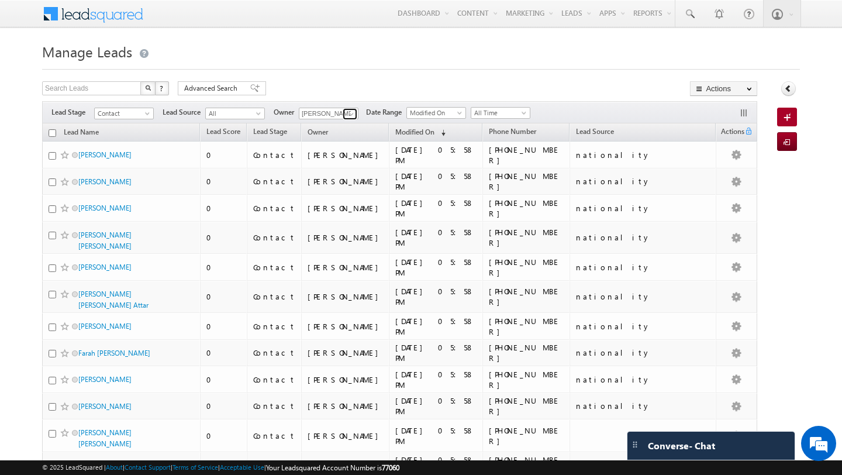
click at [347, 113] on span at bounding box center [351, 113] width 9 height 9
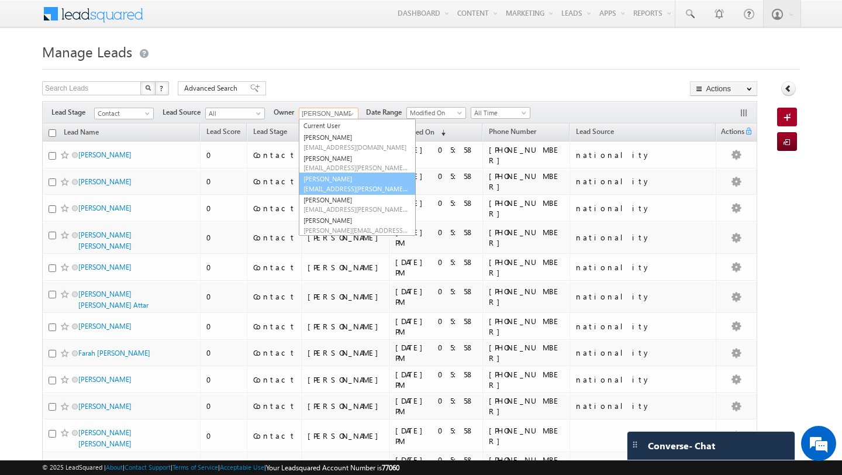
scroll to position [0, 0]
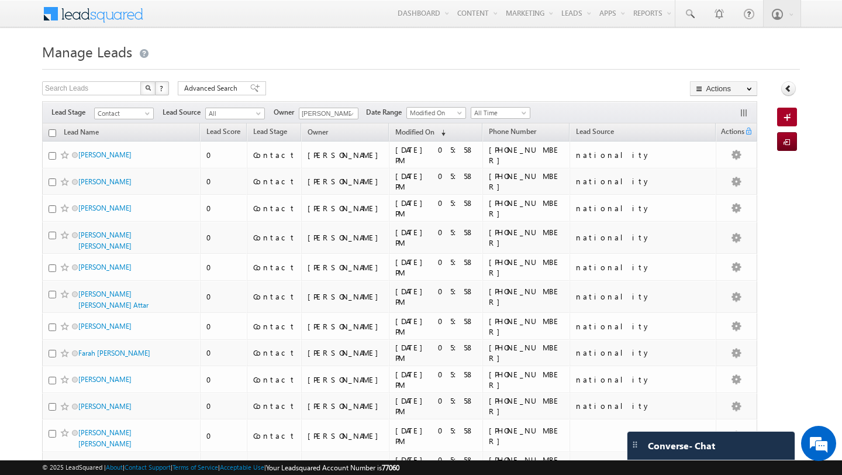
click at [333, 67] on div at bounding box center [421, 66] width 758 height 8
